Goal: Find contact information

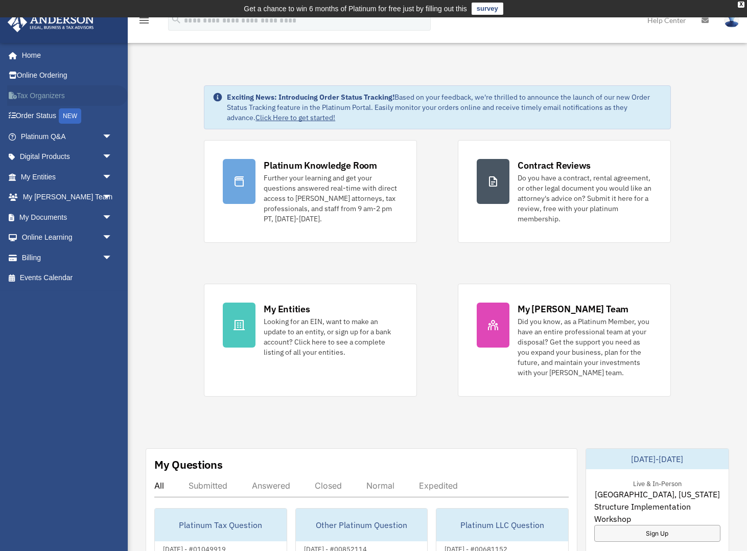
click at [36, 97] on link "Tax Organizers" at bounding box center [67, 95] width 121 height 20
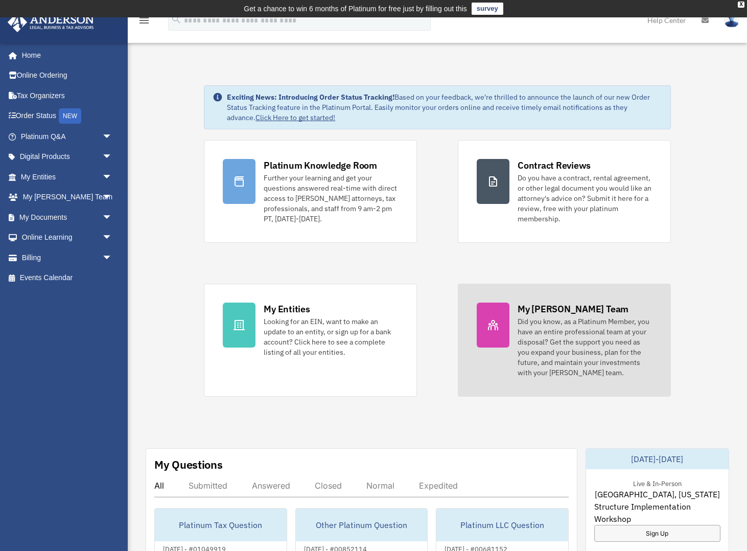
click at [555, 309] on div "My [PERSON_NAME] Team" at bounding box center [573, 309] width 111 height 13
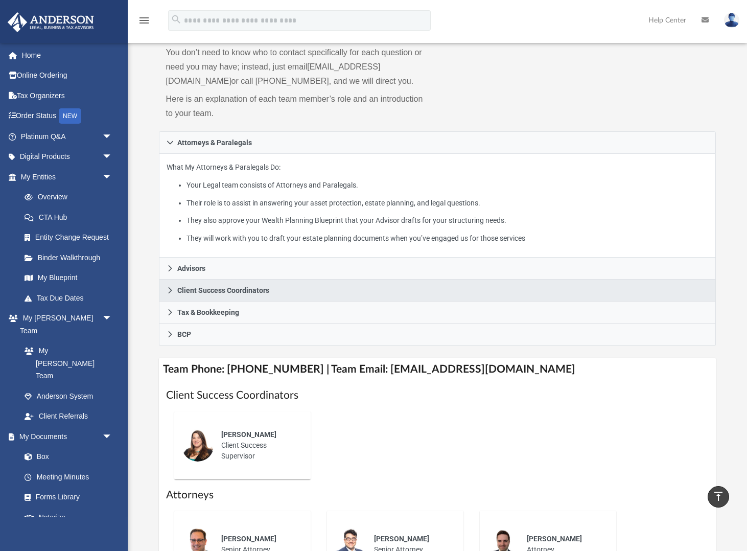
scroll to position [101, 0]
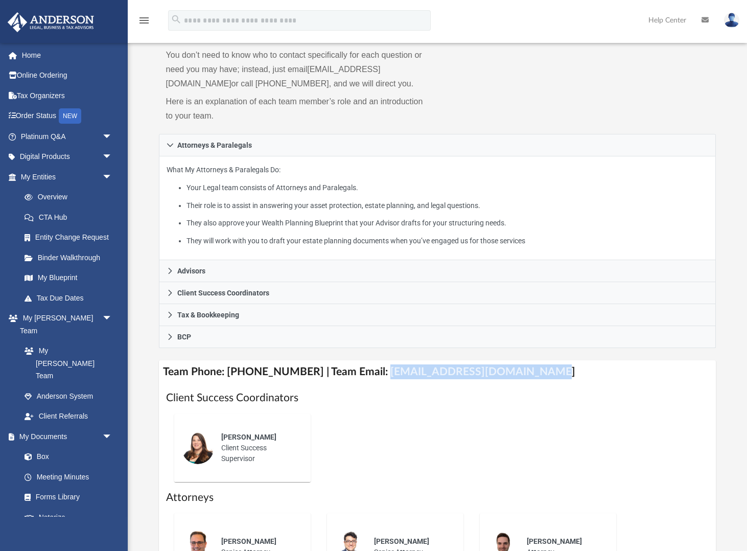
drag, startPoint x: 368, startPoint y: 374, endPoint x: 530, endPoint y: 382, distance: 162.2
click at [530, 382] on h4 "Team Phone: (725) 201-7544 | Team Email: myteam@andersonadvisors.com" at bounding box center [438, 371] width 558 height 23
copy h4 "myteam@andersonadvisors.com"
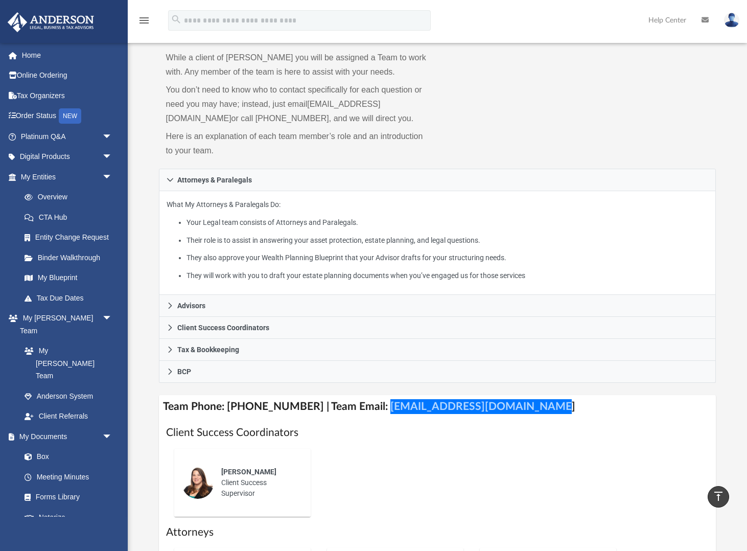
scroll to position [63, 0]
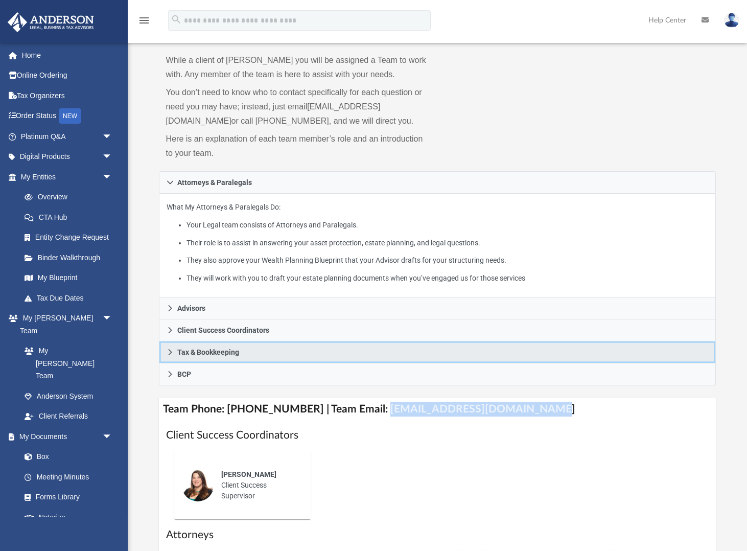
click at [172, 352] on icon at bounding box center [170, 352] width 7 height 7
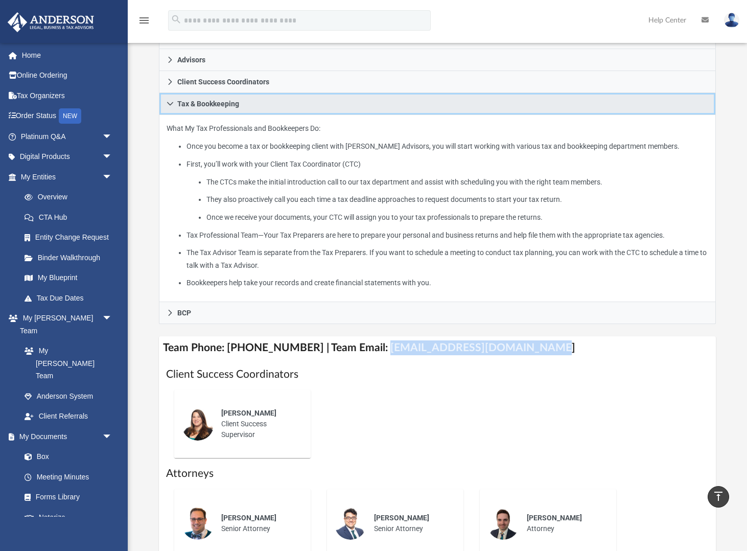
scroll to position [0, 0]
